Goal: Task Accomplishment & Management: Manage account settings

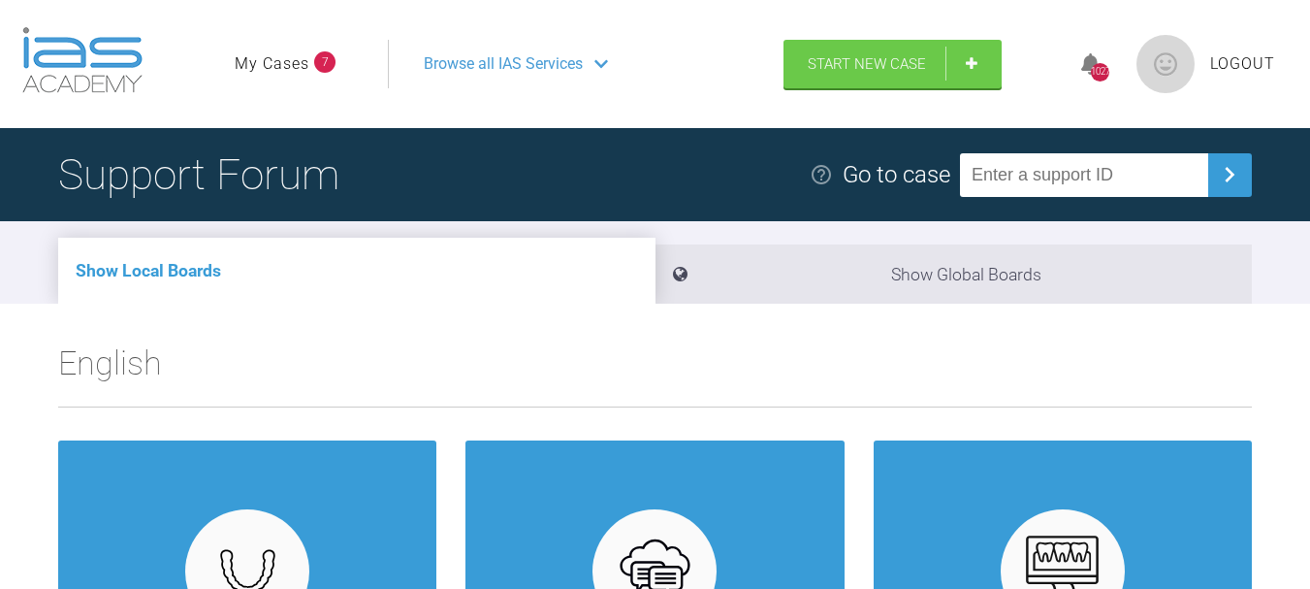
click at [290, 63] on link "My Cases" at bounding box center [272, 63] width 75 height 25
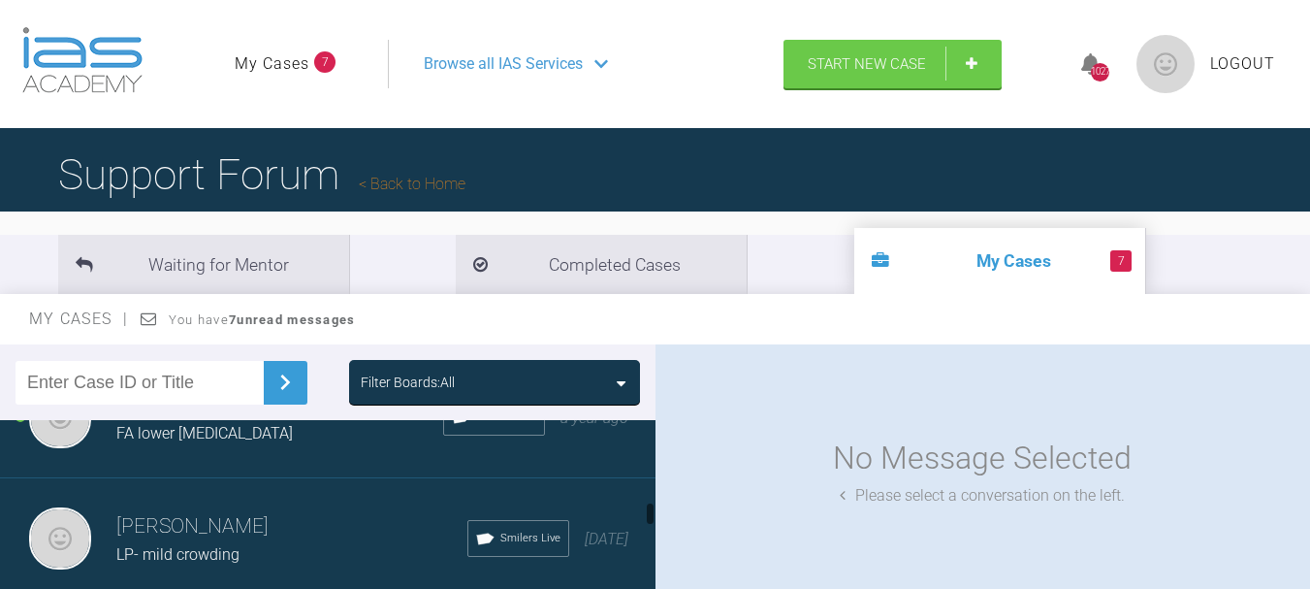
scroll to position [1067, 0]
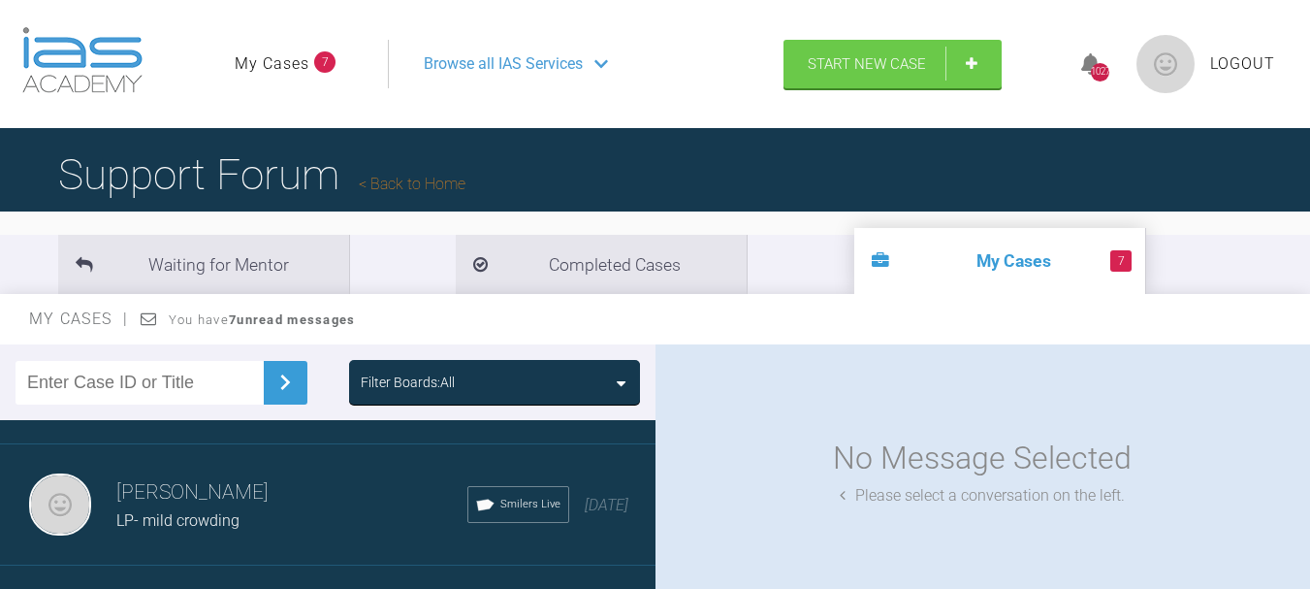
click at [227, 510] on div "LP- mild crowding" at bounding box center [291, 520] width 351 height 25
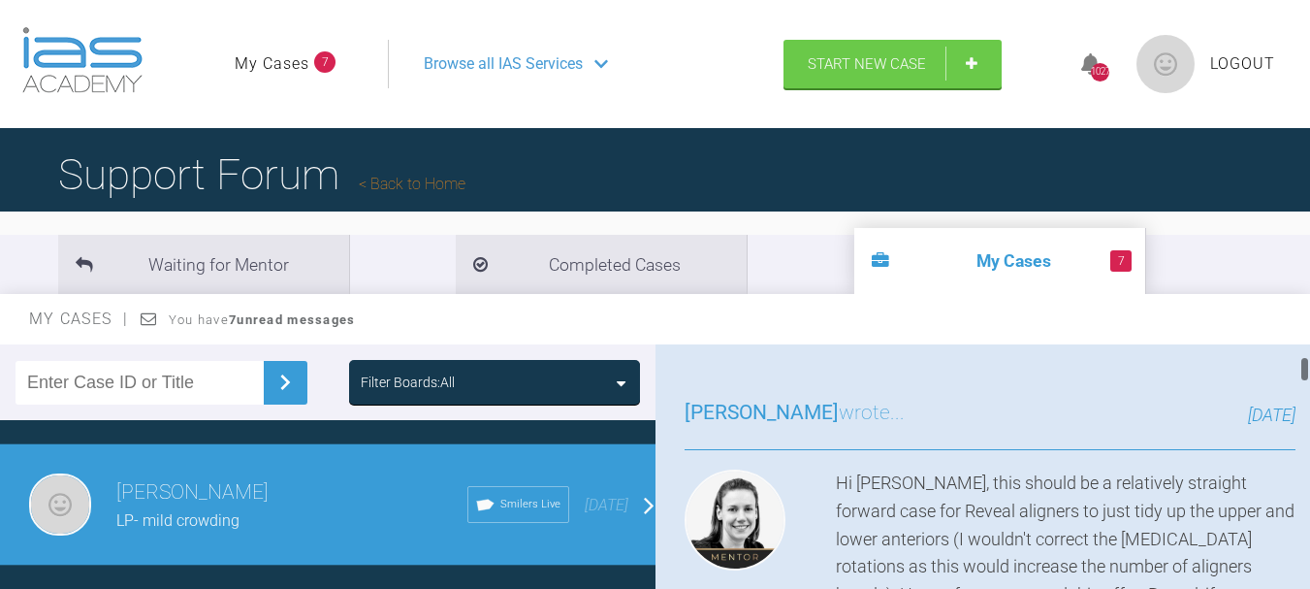
scroll to position [194, 0]
